Goal: Task Accomplishment & Management: Use online tool/utility

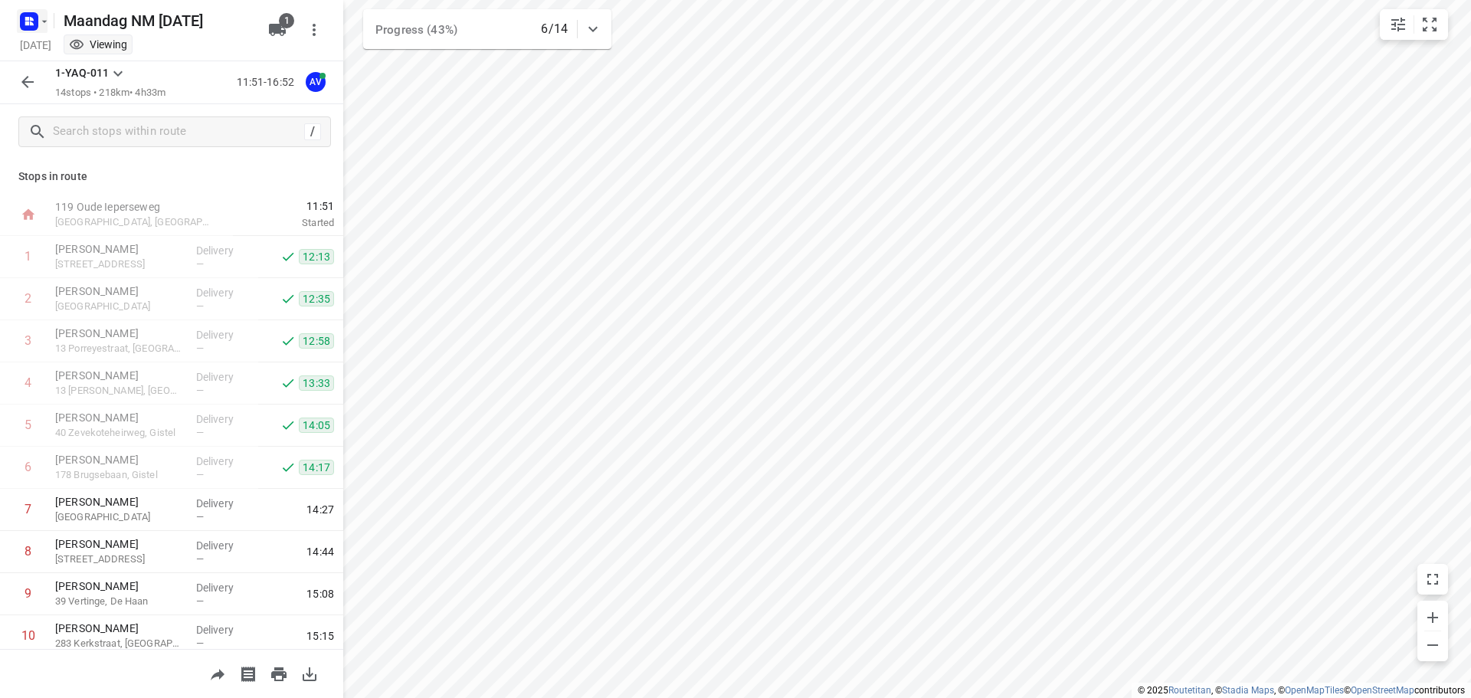
scroll to position [219, 0]
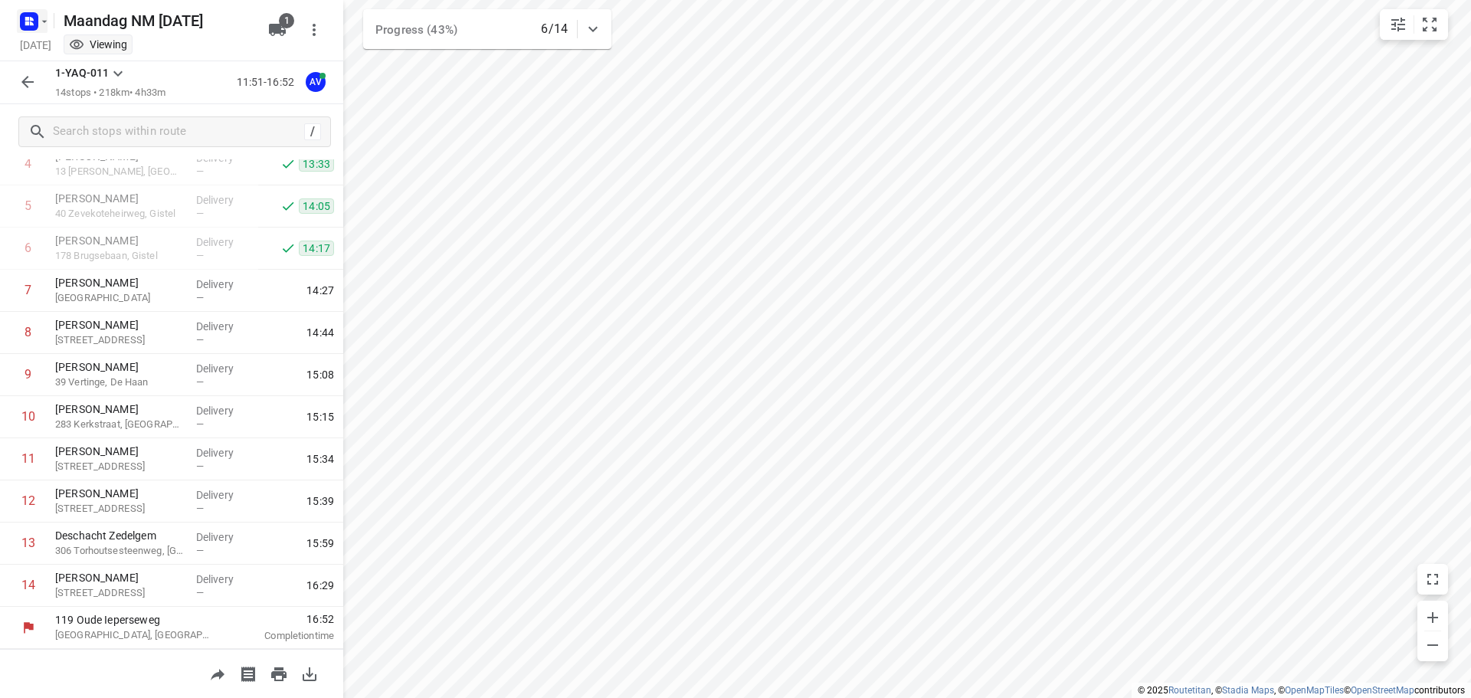
click at [30, 17] on icon "button" at bounding box center [32, 19] width 4 height 4
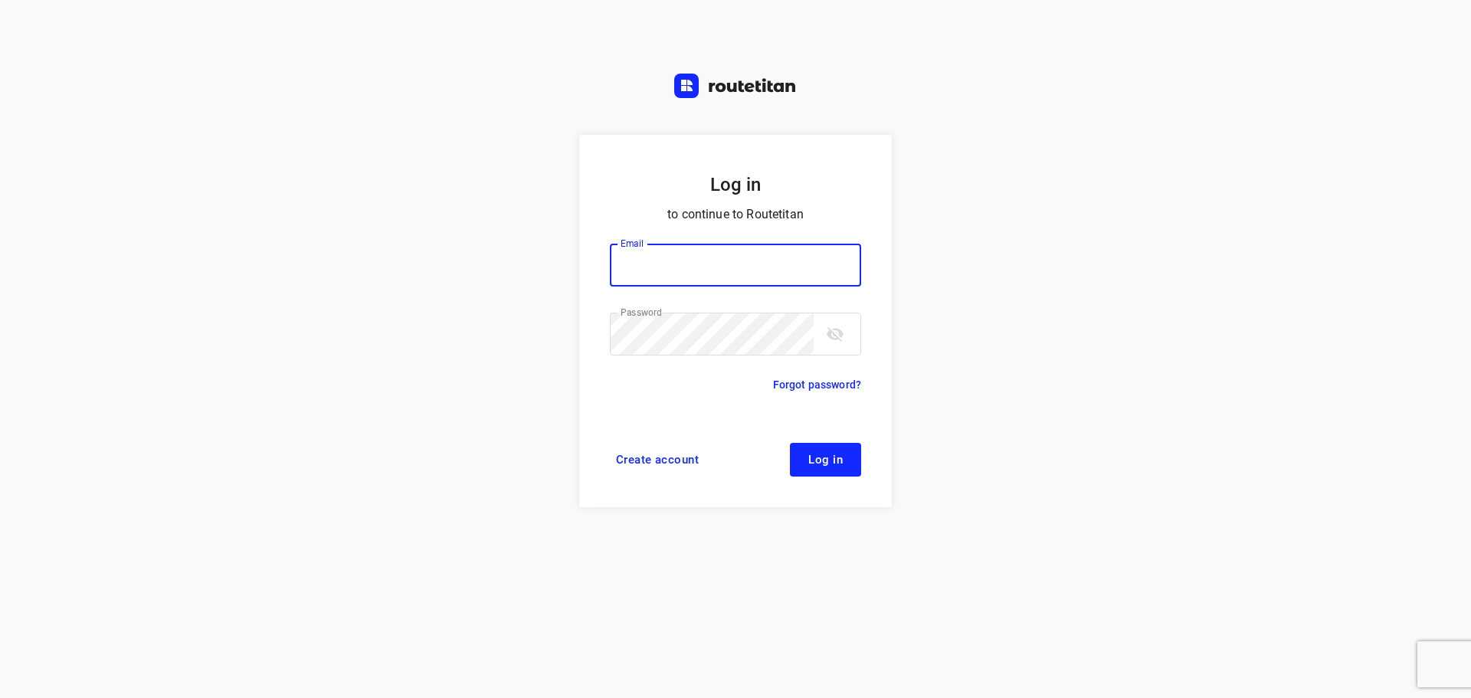
type input "[PERSON_NAME][EMAIL_ADDRESS][DOMAIN_NAME]"
click at [820, 458] on span "Log in" at bounding box center [826, 460] width 34 height 12
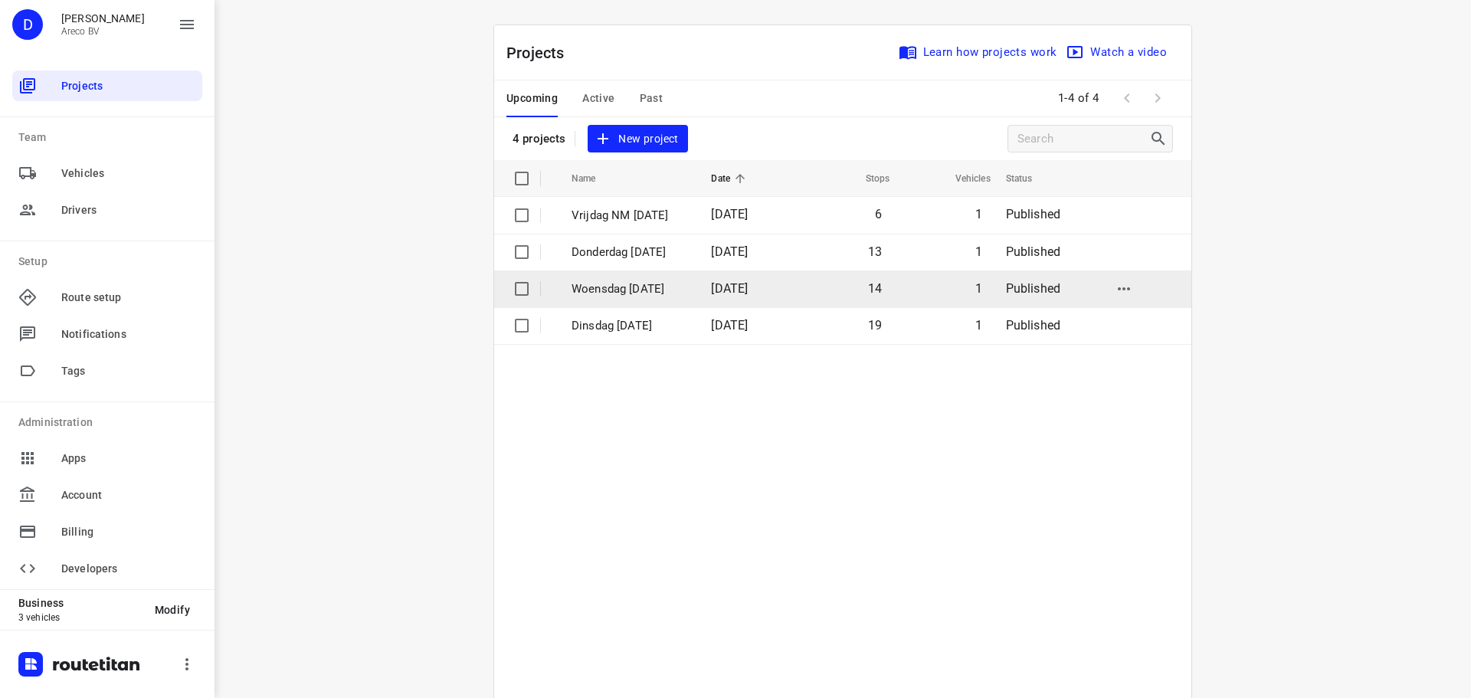
click at [711, 283] on td "10 Sep 2025" at bounding box center [747, 289] width 97 height 37
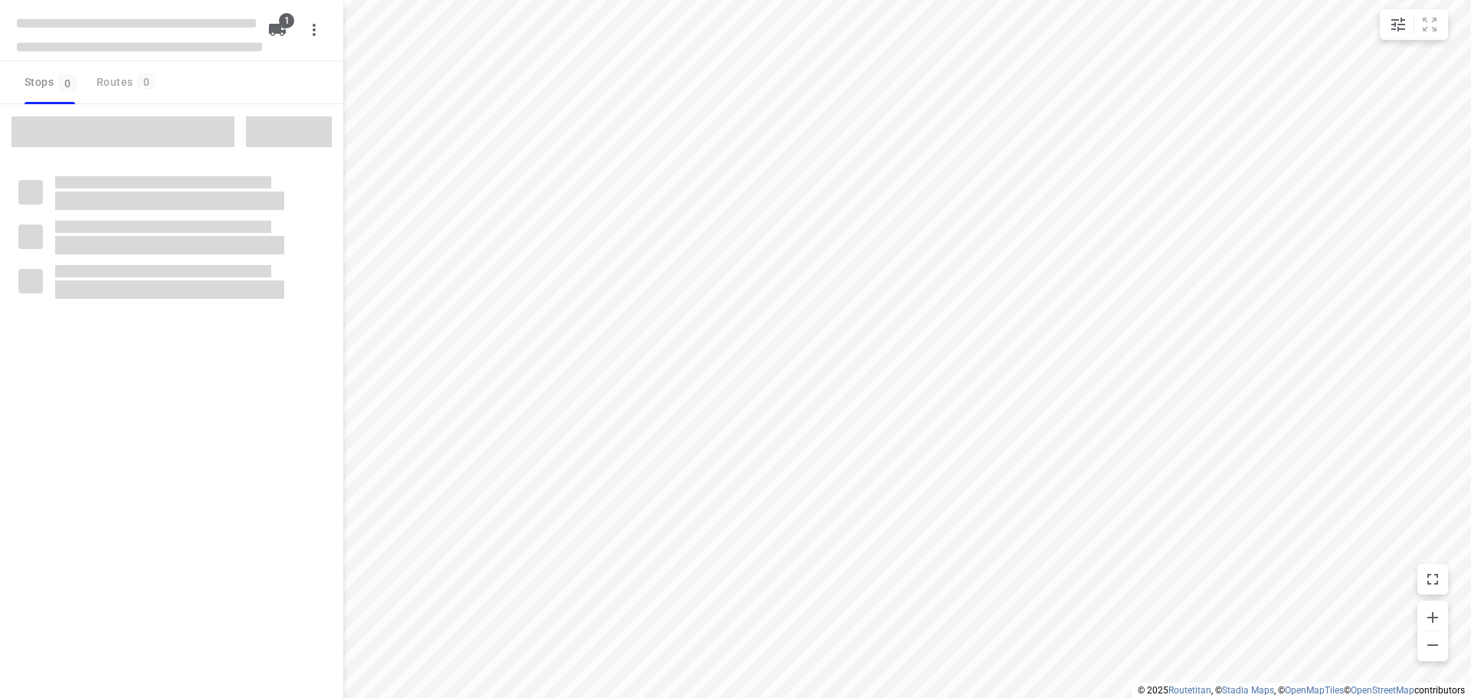
type input "distance"
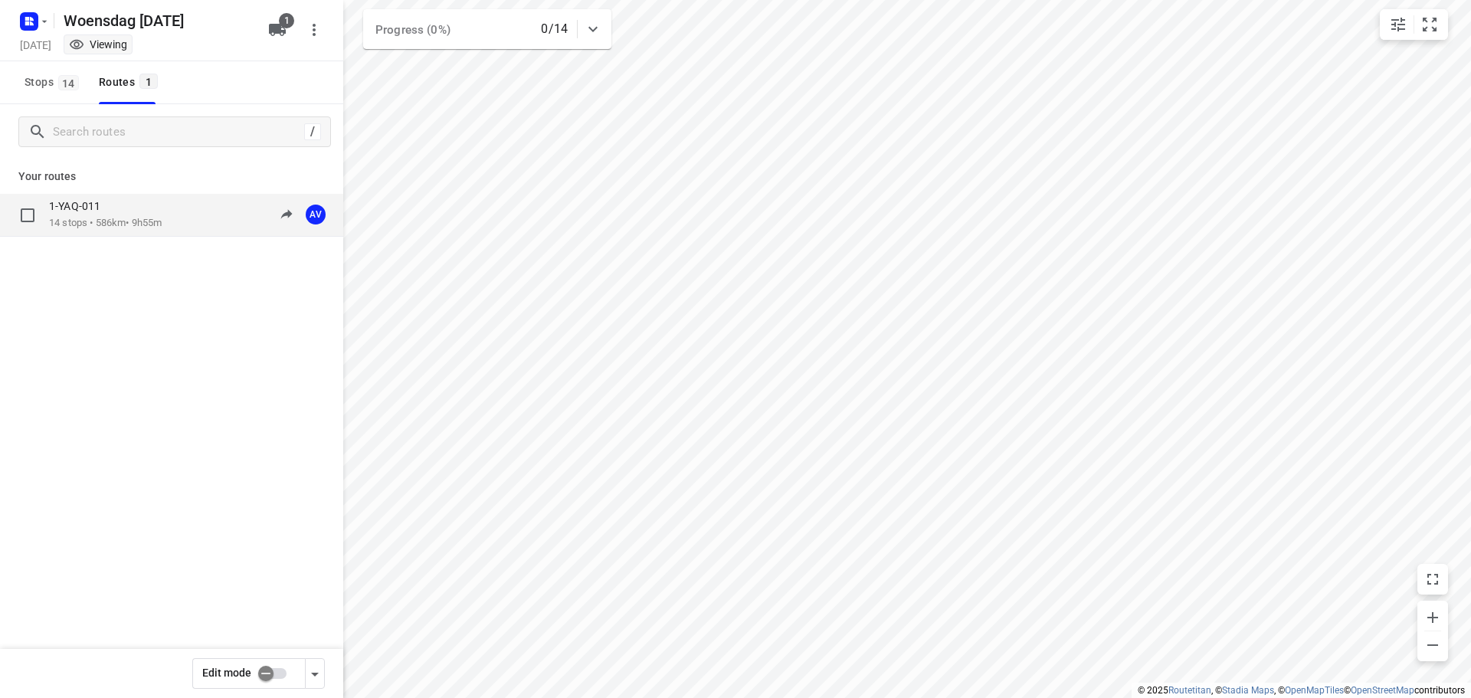
click at [152, 221] on p "14 stops • 586km • 9h55m" at bounding box center [105, 223] width 113 height 15
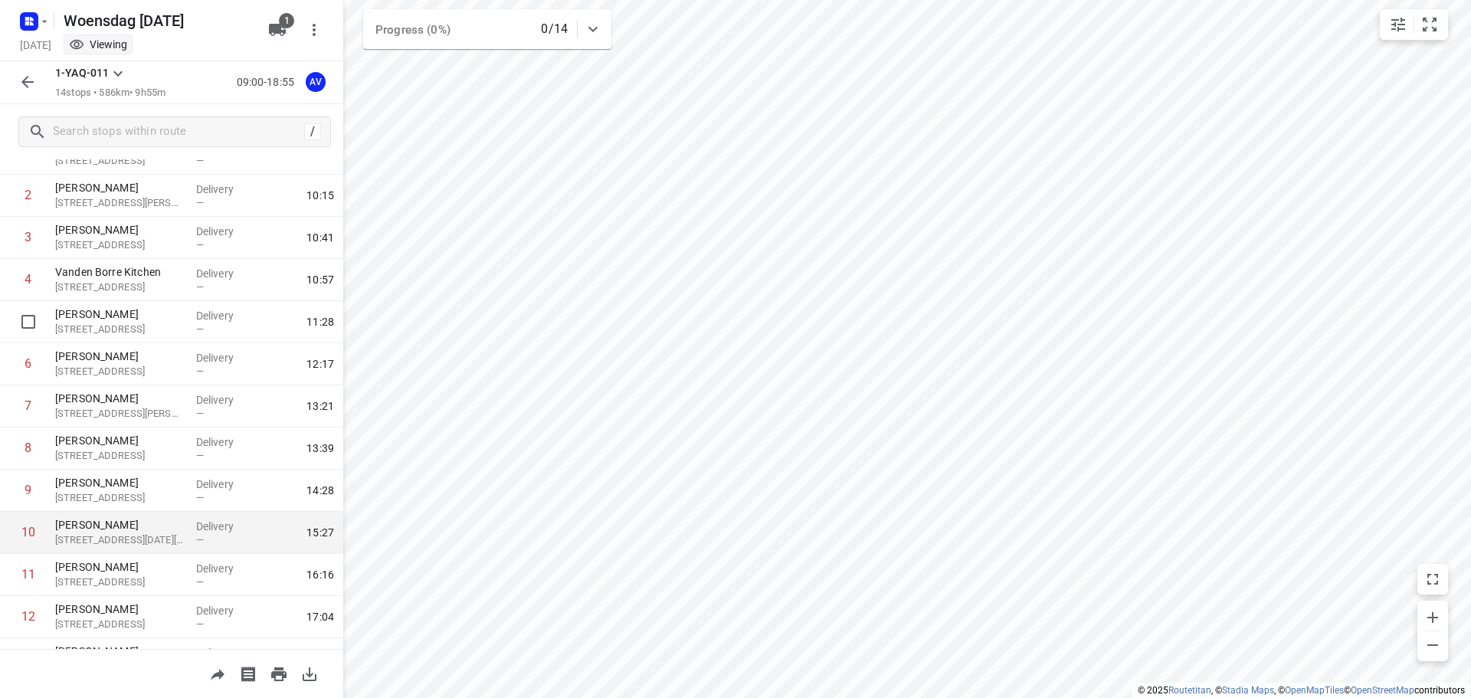
scroll to position [219, 0]
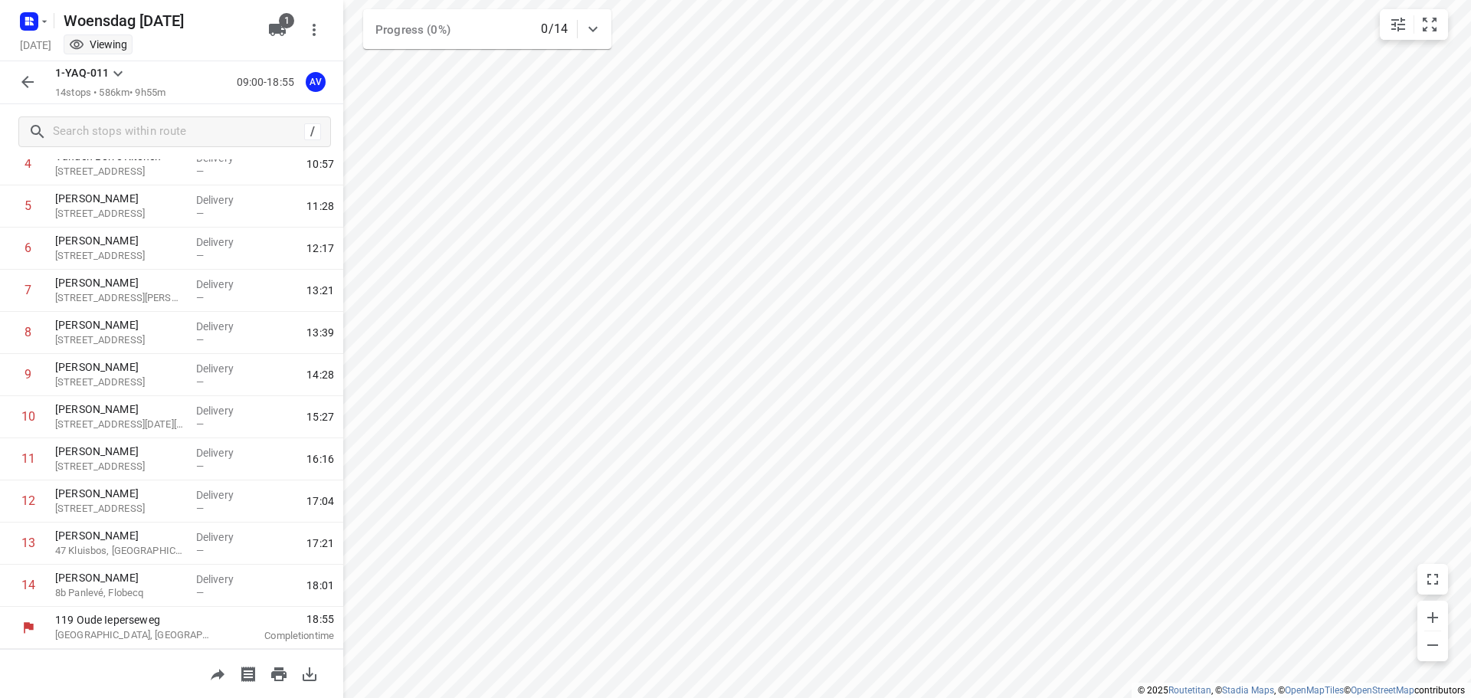
click at [25, 81] on icon "button" at bounding box center [27, 82] width 18 height 18
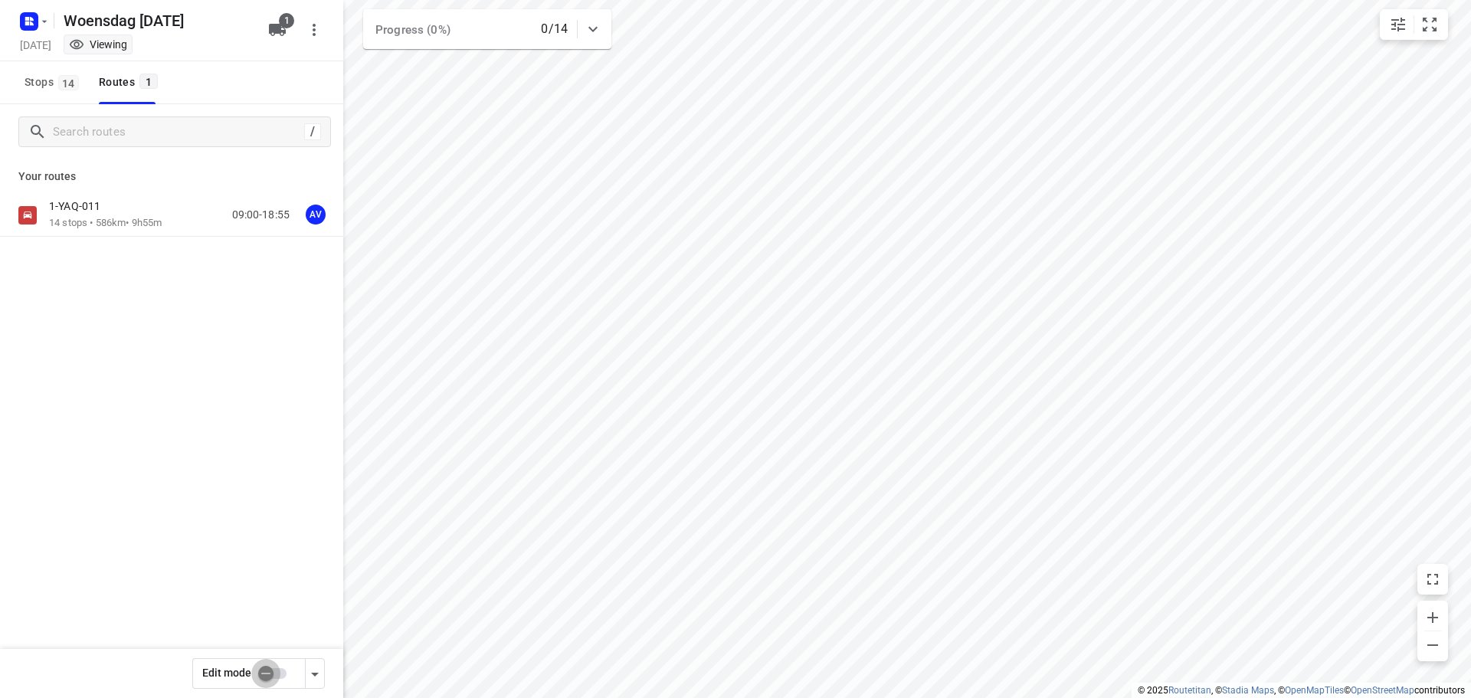
click at [280, 673] on input "checkbox" at bounding box center [265, 673] width 87 height 29
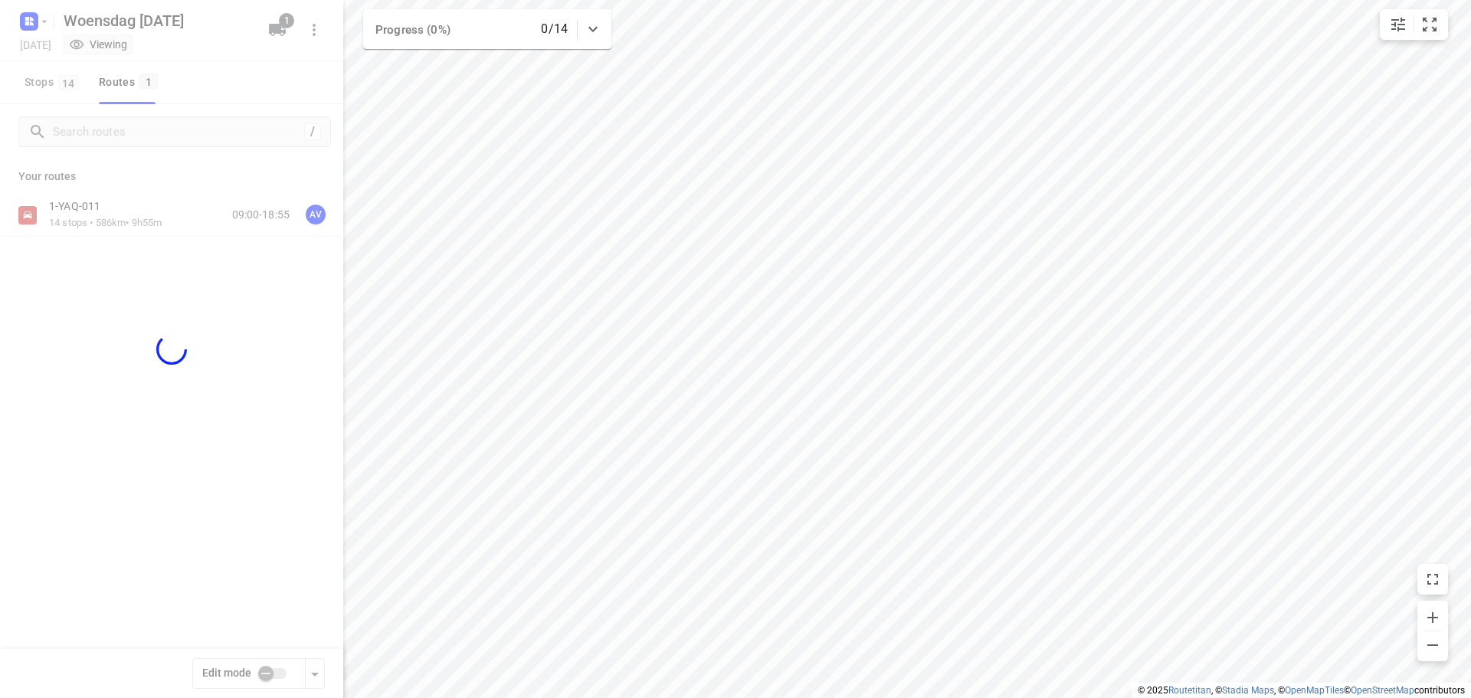
checkbox input "true"
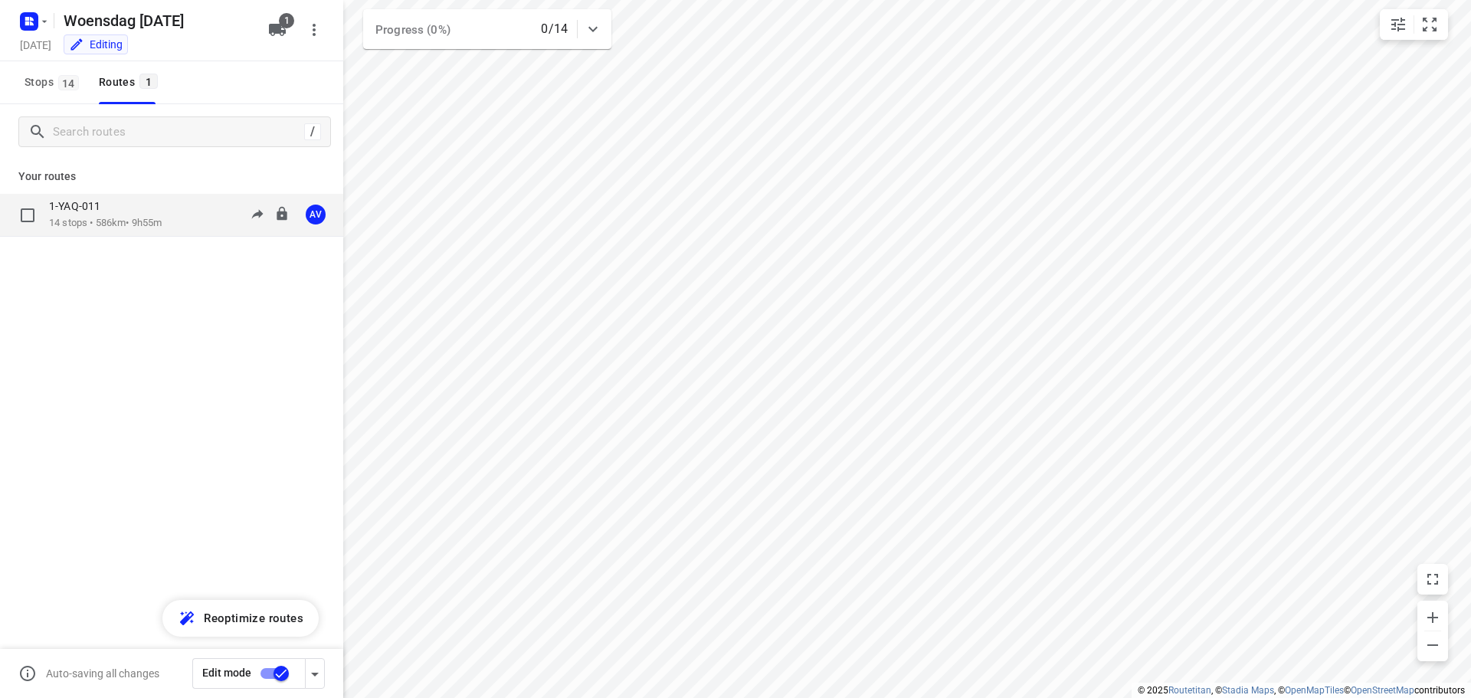
click at [185, 218] on div "1-YAQ-011 14 stops • 586km • 9h55m 09:00-18:55 AV" at bounding box center [196, 214] width 294 height 31
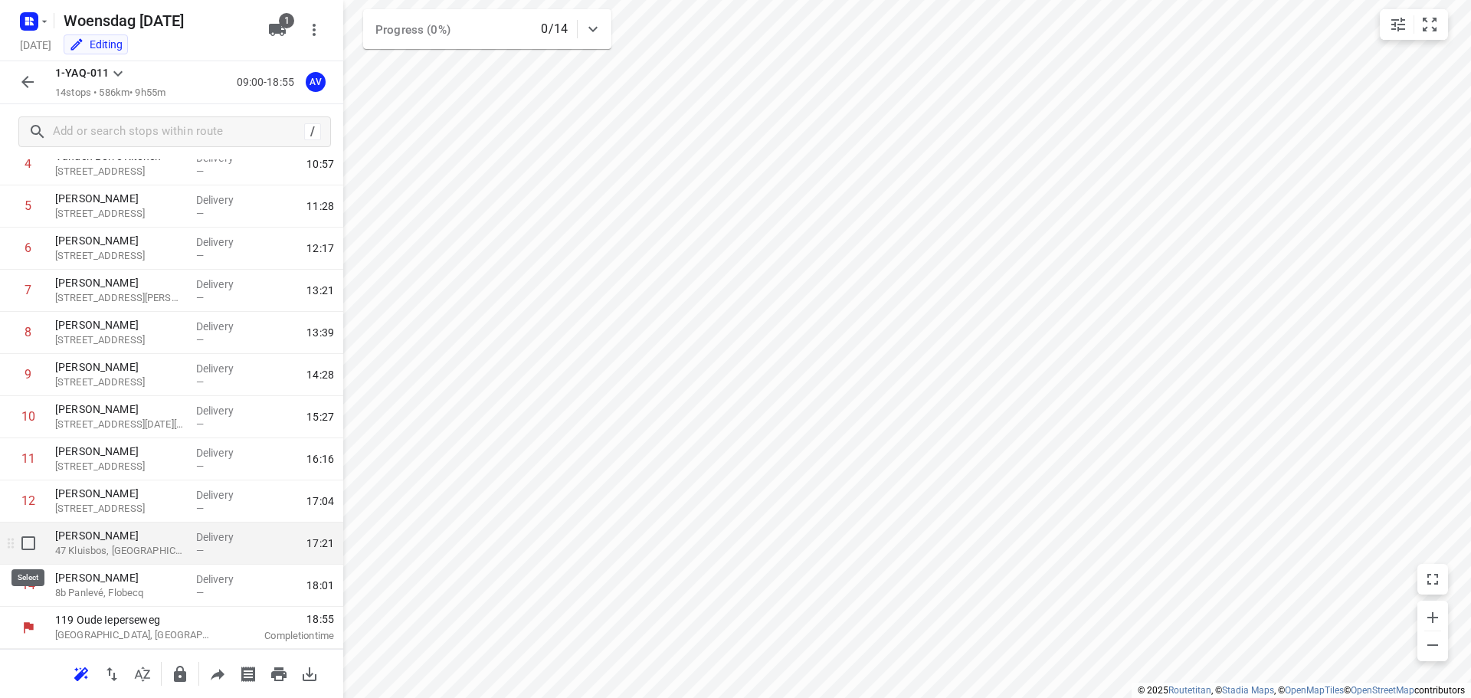
click at [27, 544] on input "checkbox" at bounding box center [28, 543] width 31 height 31
checkbox input "true"
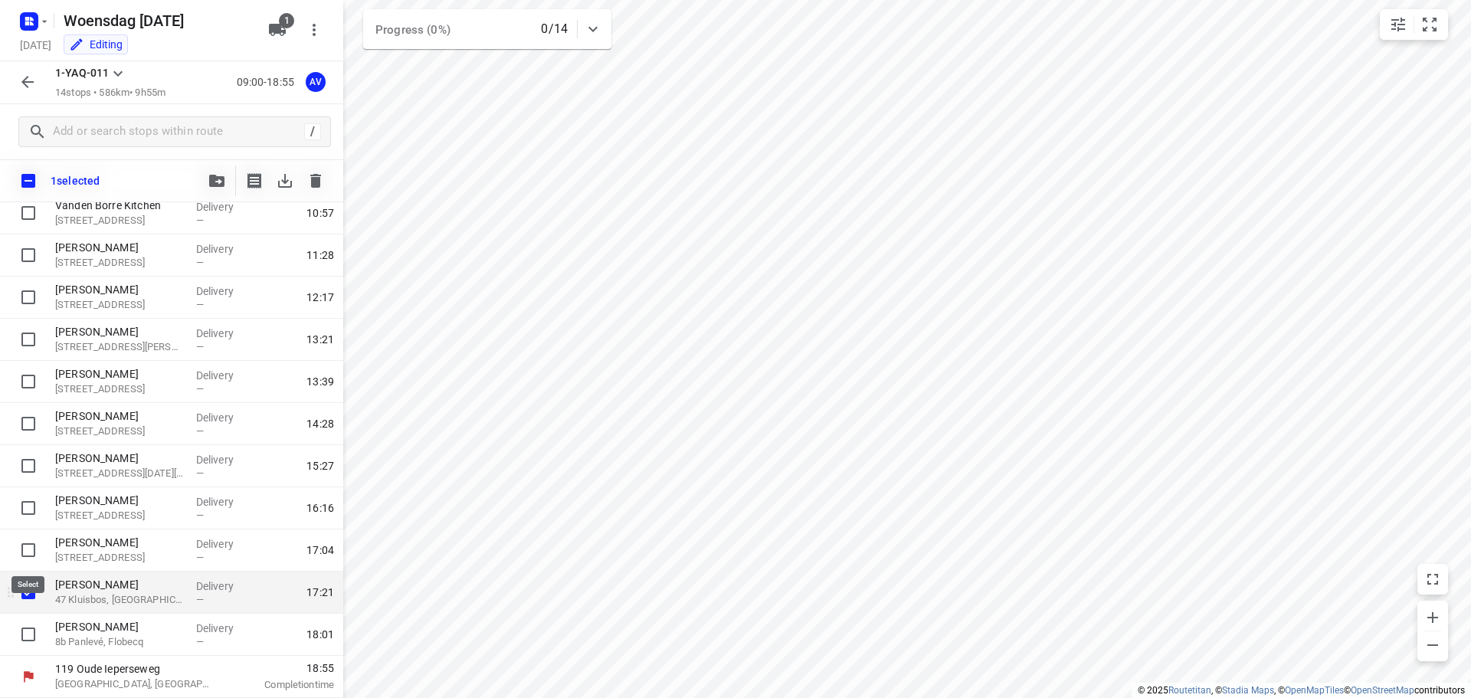
scroll to position [213, 0]
click at [317, 181] on icon "button" at bounding box center [315, 181] width 11 height 14
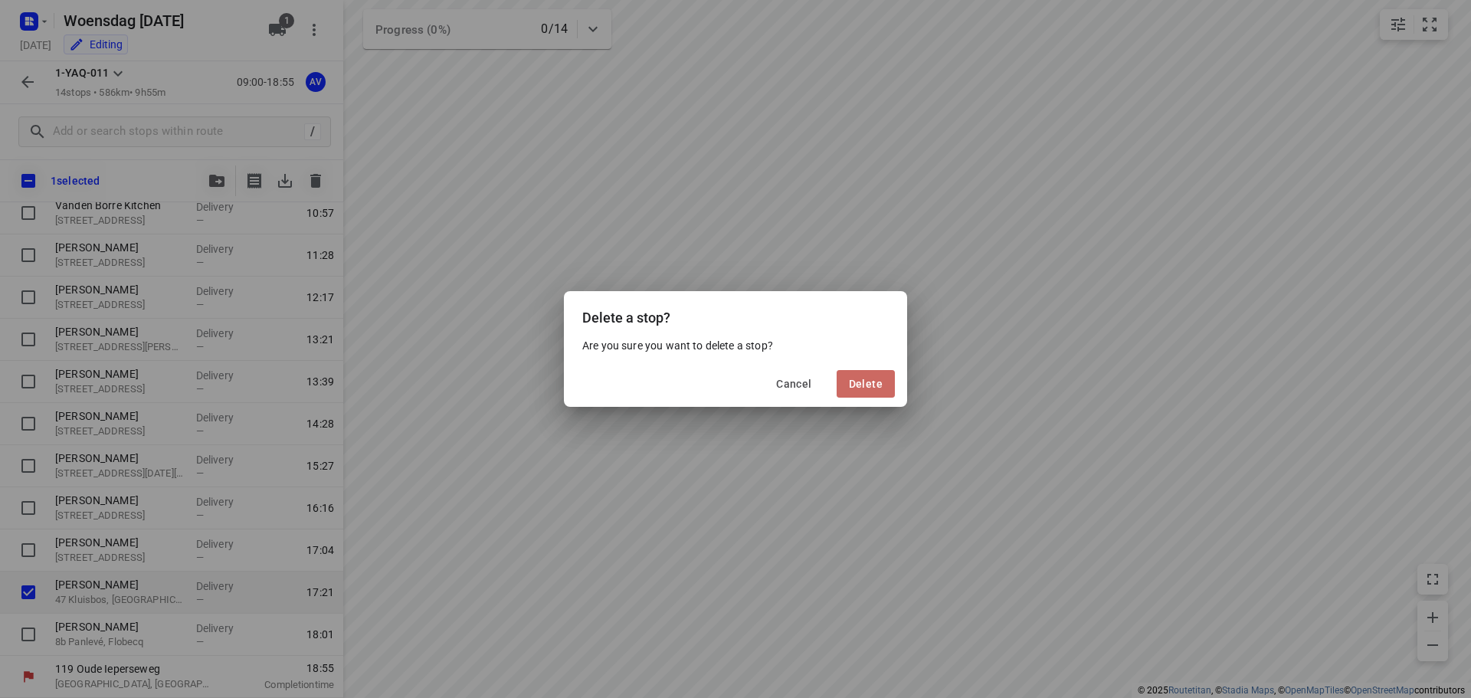
click at [867, 383] on span "Delete" at bounding box center [866, 384] width 34 height 12
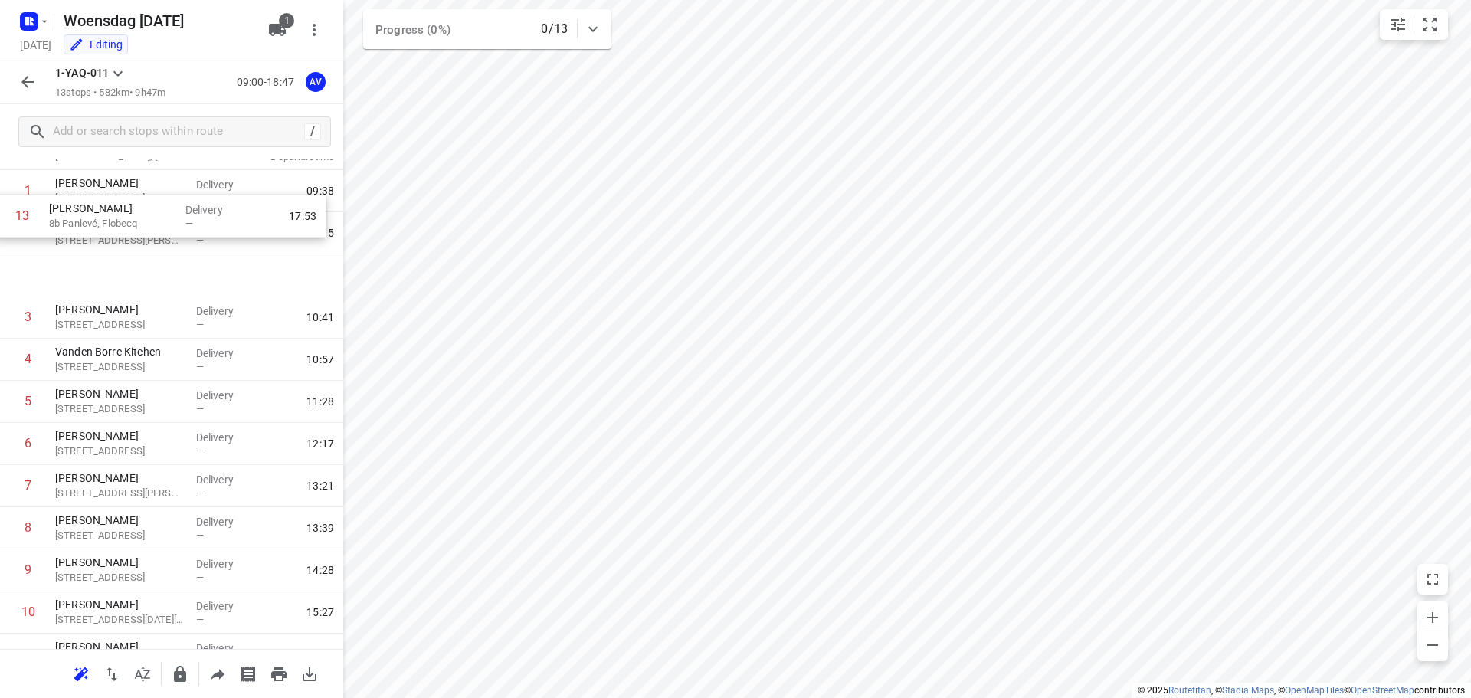
scroll to position [0, 0]
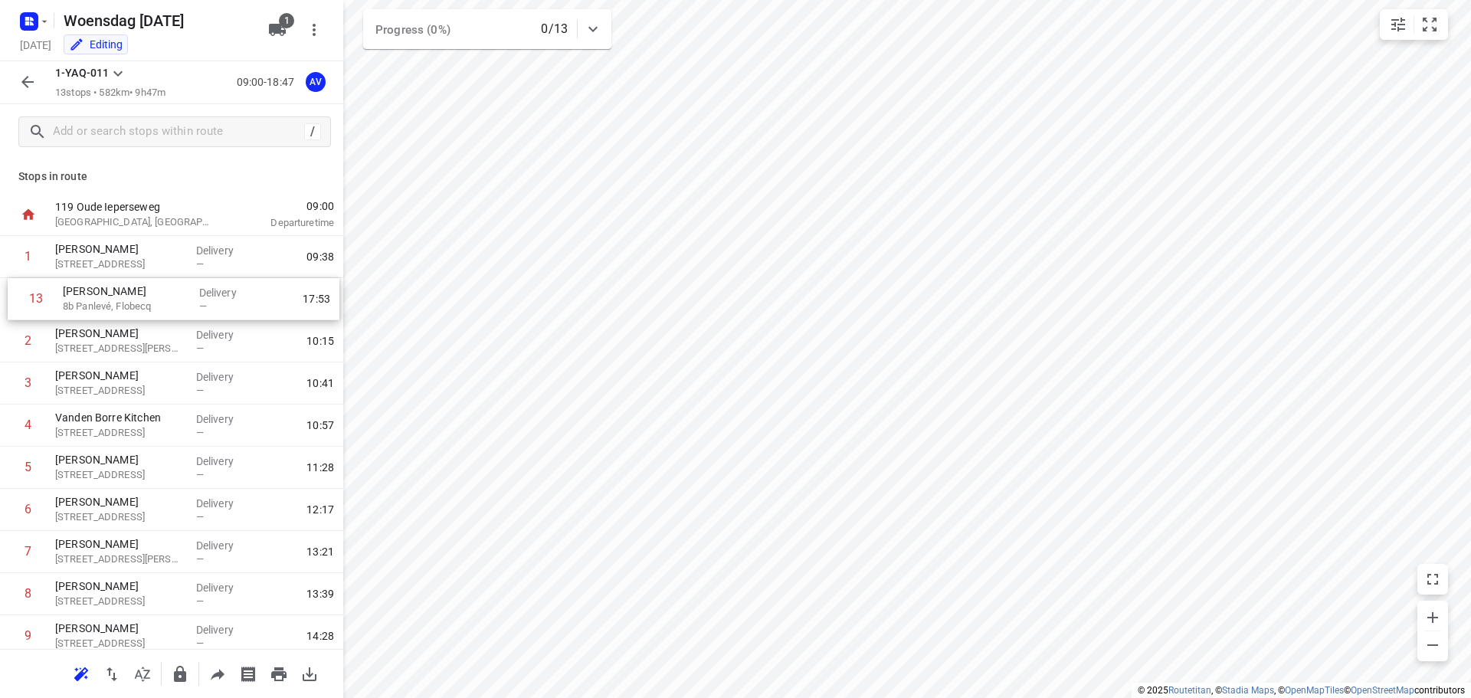
drag, startPoint x: 6, startPoint y: 589, endPoint x: 20, endPoint y: 290, distance: 299.2
click at [14, 295] on div "1 Pierre-Alexandre Coin 2 Rue Crombrie, Tournai Delivery — 09:38 2 Florian Gode…" at bounding box center [171, 510] width 343 height 548
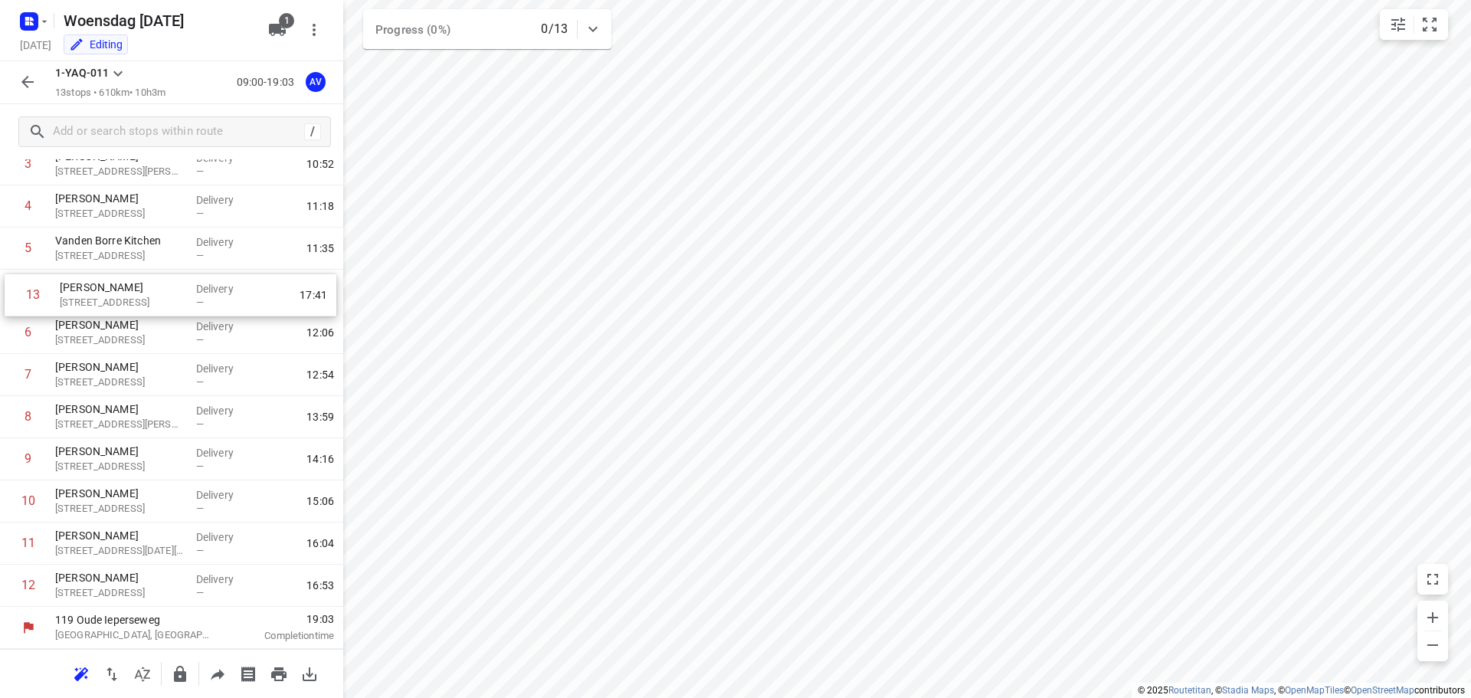
drag, startPoint x: 8, startPoint y: 590, endPoint x: 14, endPoint y: 296, distance: 294.3
click at [14, 296] on div "1 Pierre-Alexandre Coin 2 Rue Crombrie, Tournai Delivery — 09:38 2 Jeroen De Bl…" at bounding box center [171, 333] width 343 height 548
drag, startPoint x: 8, startPoint y: 592, endPoint x: 5, endPoint y: 504, distance: 89.0
click at [5, 504] on div "1 Pierre-Alexandre Coin 2 Rue Crombrie, Tournai Delivery — 09:38 2 Jeroen De Bl…" at bounding box center [171, 333] width 343 height 548
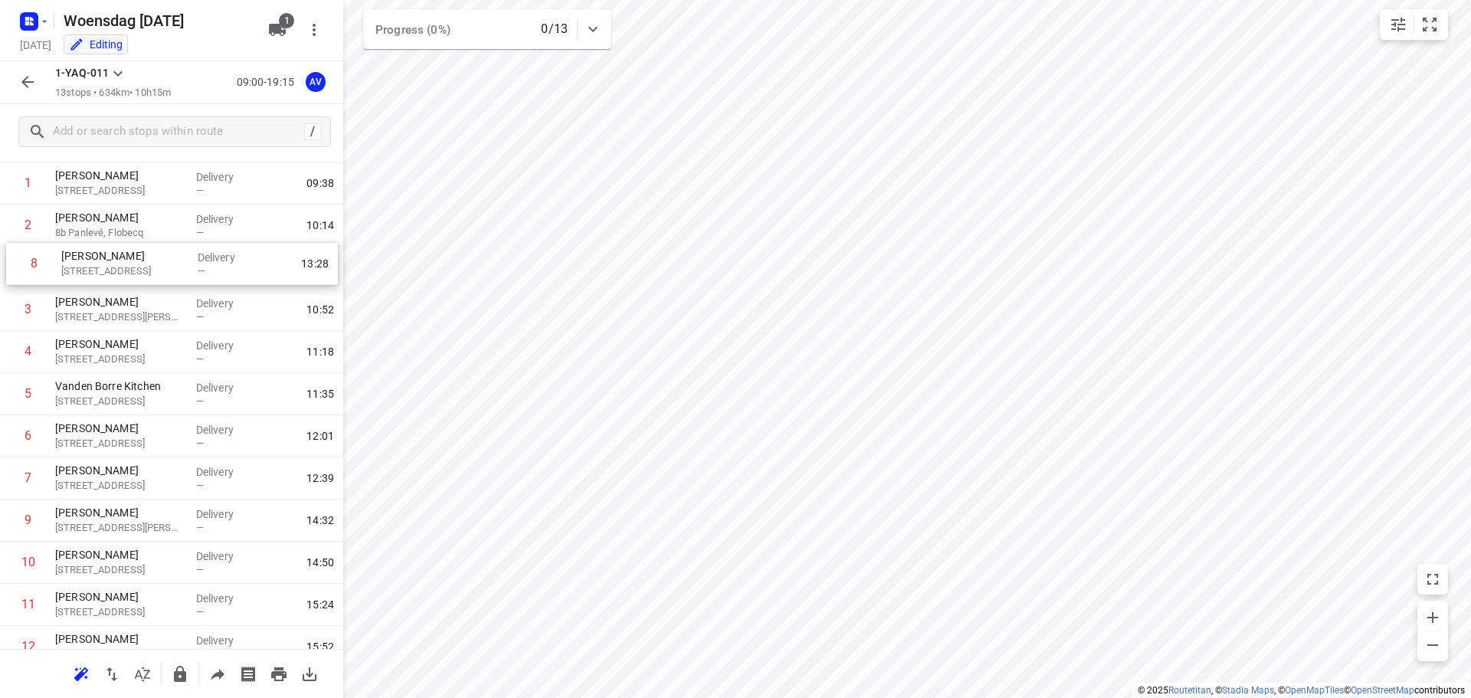
scroll to position [71, 0]
drag, startPoint x: 6, startPoint y: 379, endPoint x: 11, endPoint y: 314, distance: 65.4
click at [11, 314] on div "1 Pierre-Alexandre Coin 2 Rue Crombrie, Tournai Delivery — 09:38 2 Jeroen De Bl…" at bounding box center [171, 440] width 343 height 548
drag, startPoint x: 8, startPoint y: 314, endPoint x: 11, endPoint y: 471, distance: 157.1
click at [10, 481] on div "1 Pierre-Alexandre Coin 2 Rue Crombrie, Tournai Delivery — 09:38 2 Jeroen De Bl…" at bounding box center [171, 440] width 343 height 548
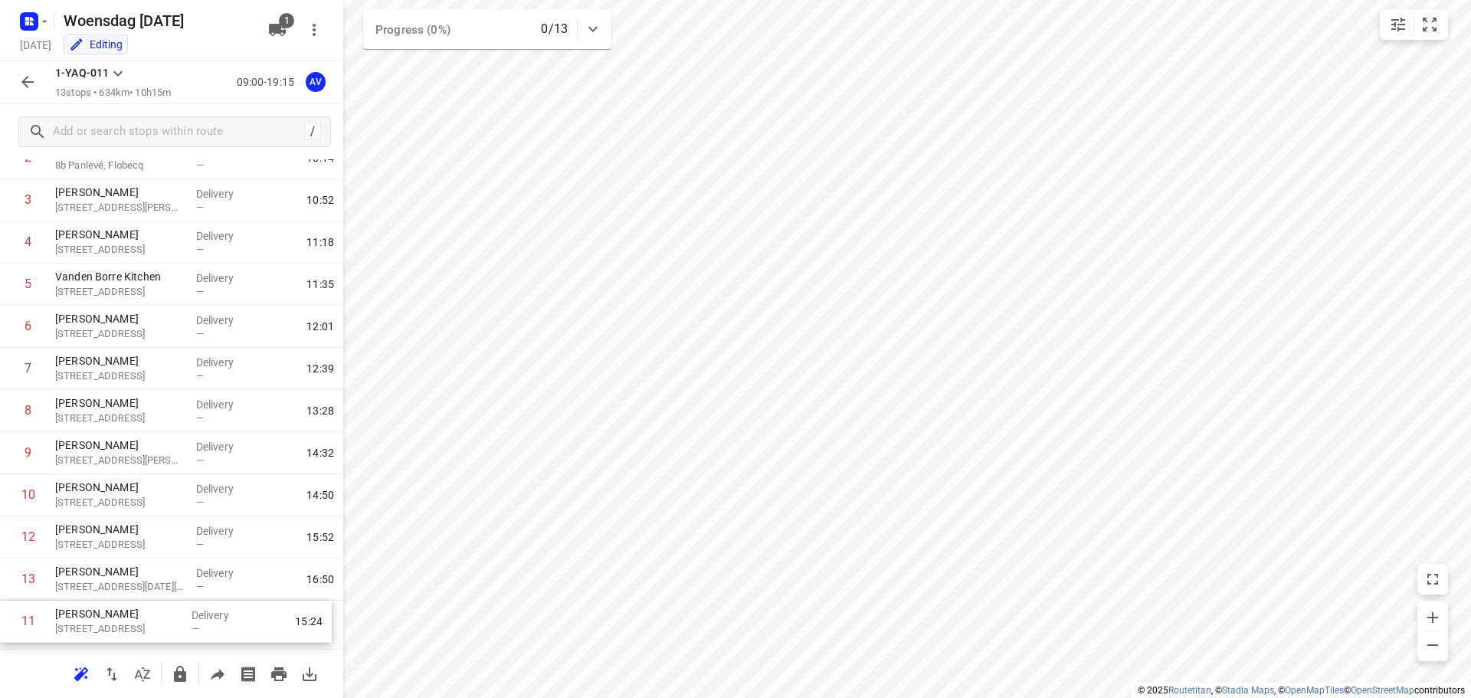
scroll to position [177, 0]
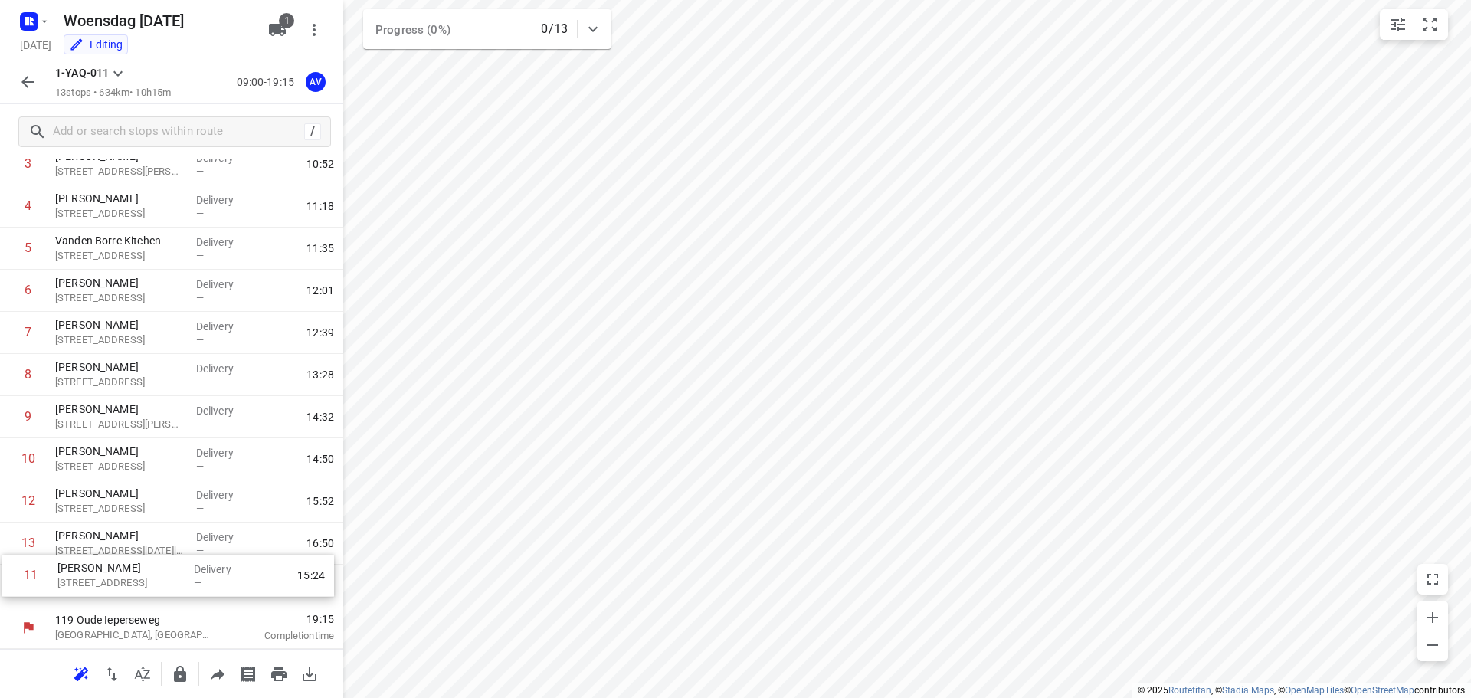
drag, startPoint x: 5, startPoint y: 610, endPoint x: 8, endPoint y: 582, distance: 28.5
click at [8, 582] on div "1 Pierre-Alexandre Coin 2 Rue Crombrie, Tournai Delivery — 09:38 2 Jeroen De Bl…" at bounding box center [171, 333] width 343 height 548
drag, startPoint x: 8, startPoint y: 294, endPoint x: 11, endPoint y: 589, distance: 295.8
click at [11, 589] on div "1 Pierre-Alexandre Coin 2 Rue Crombrie, Tournai Delivery — 09:38 2 Jeroen De Bl…" at bounding box center [171, 333] width 343 height 548
drag, startPoint x: 9, startPoint y: 301, endPoint x: 10, endPoint y: 585, distance: 283.6
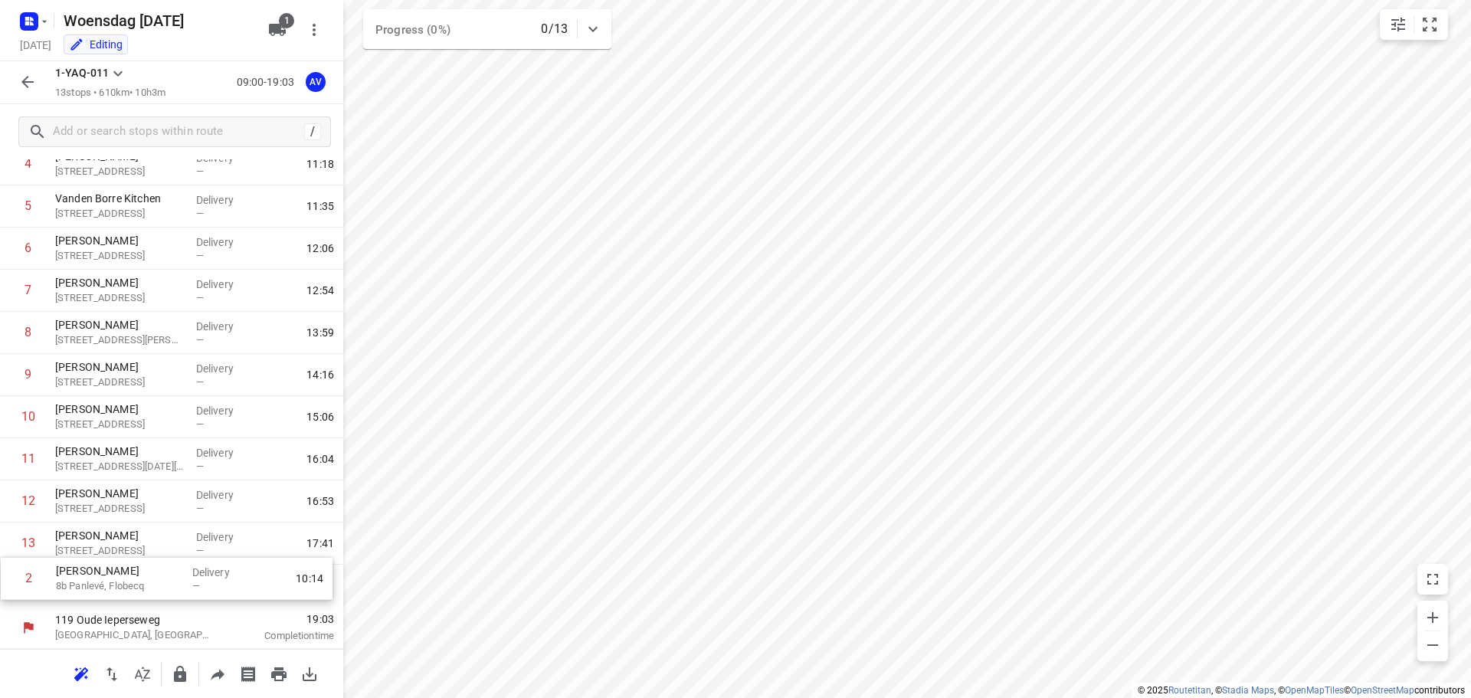
click at [10, 585] on div "1 Pierre-Alexandre Coin 2 Rue Crombrie, Tournai Delivery — 09:38 2 Jeroen De Bl…" at bounding box center [171, 333] width 343 height 548
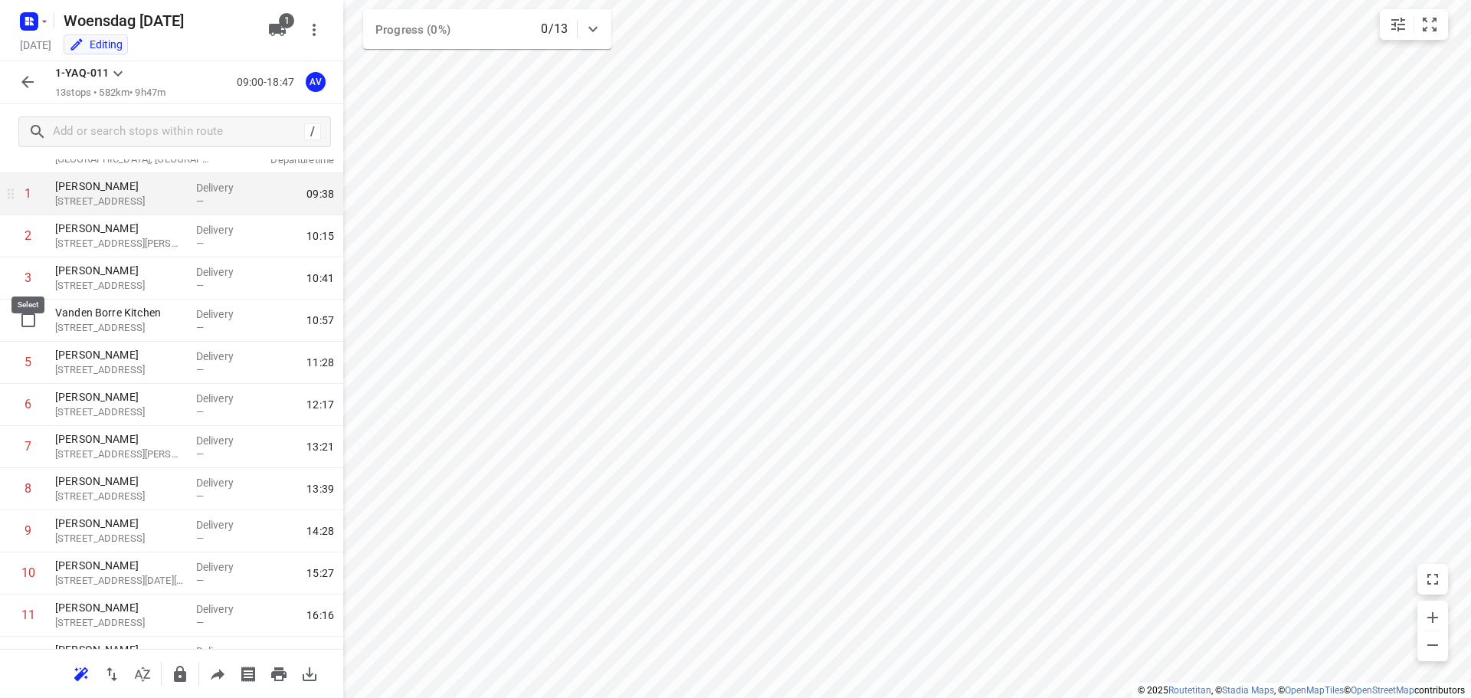
scroll to position [0, 0]
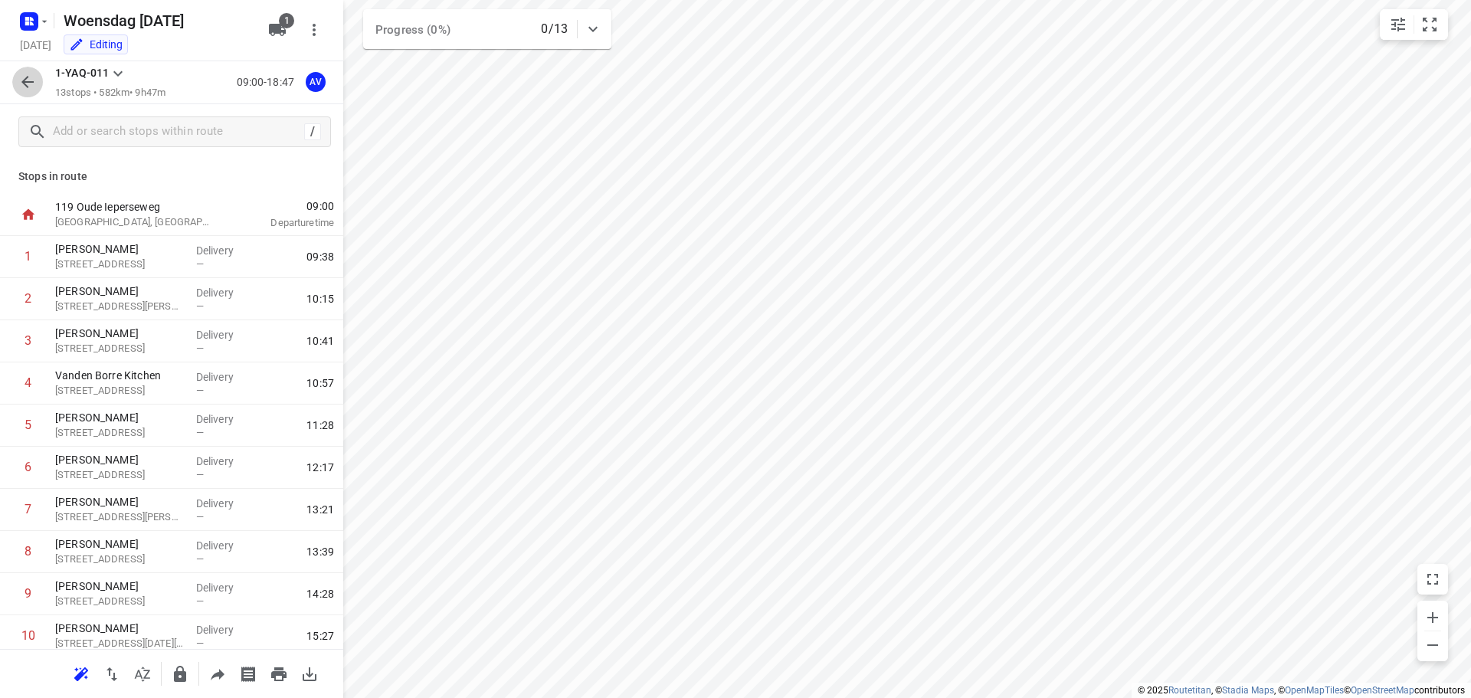
click at [28, 84] on icon "button" at bounding box center [27, 82] width 18 height 18
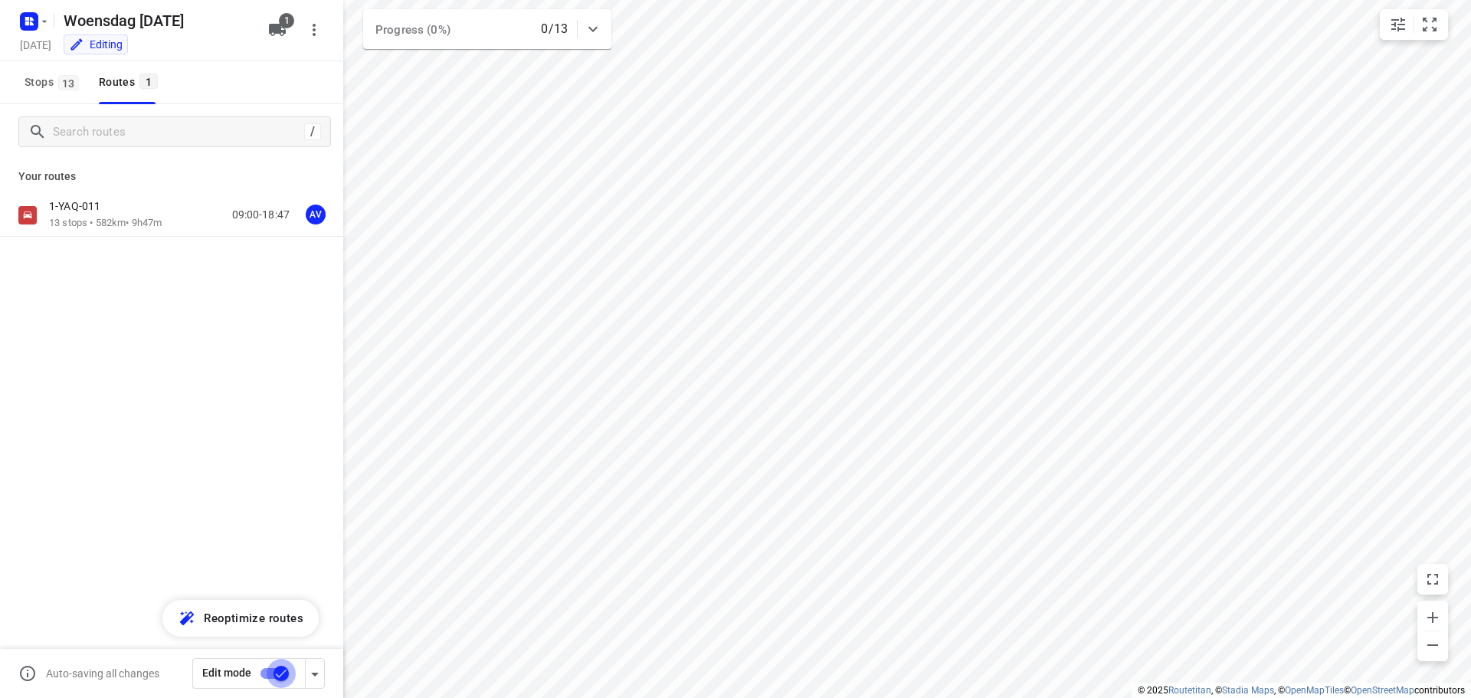
click at [271, 675] on input "checkbox" at bounding box center [281, 673] width 87 height 29
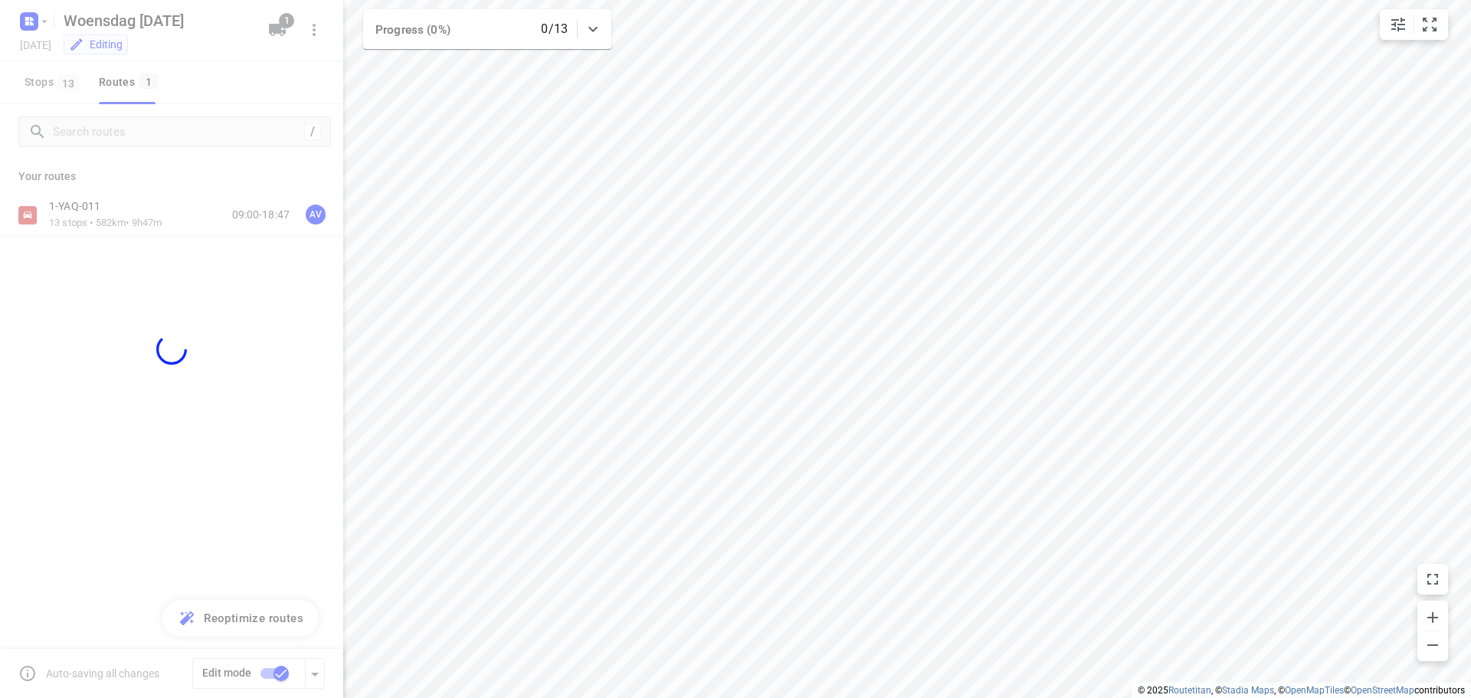
checkbox input "false"
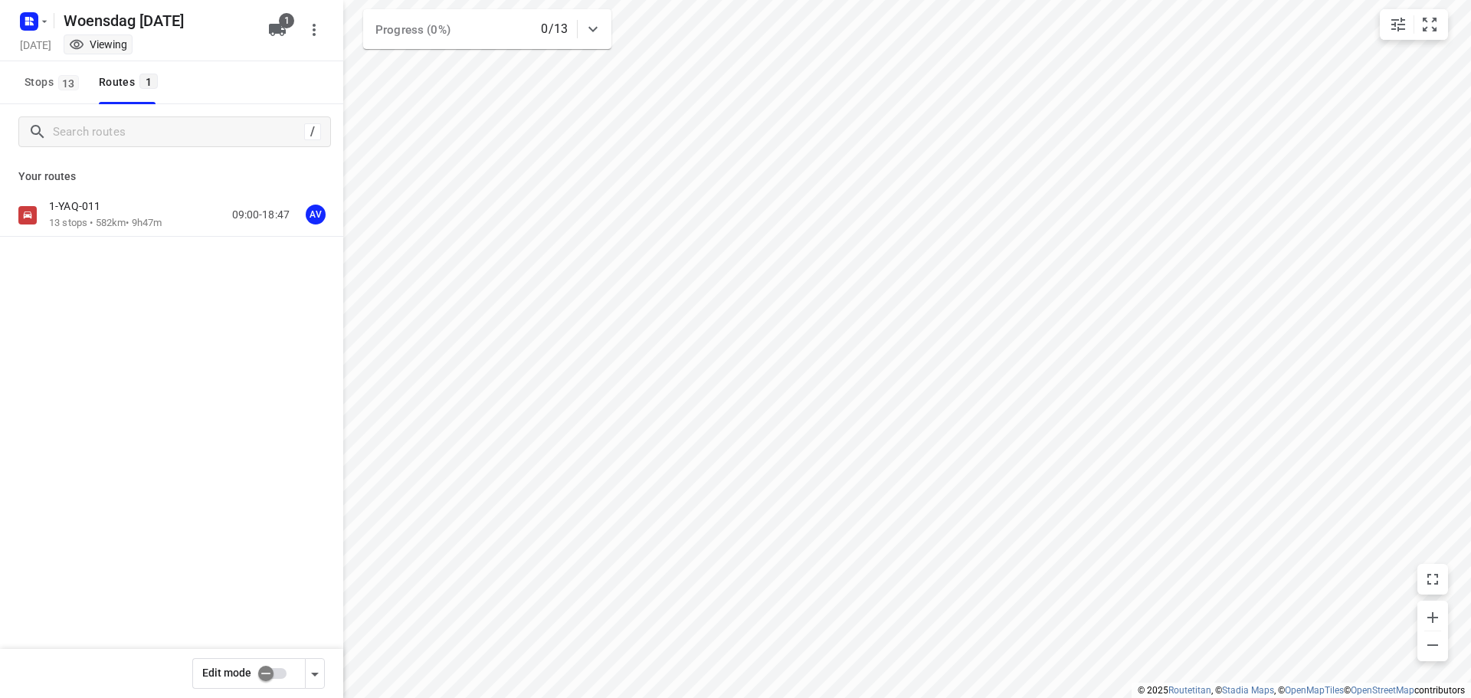
click at [186, 214] on div "1-YAQ-011 13 stops • 582km • 9h47m 09:00-18:47 AV" at bounding box center [196, 214] width 294 height 31
